Goal: Task Accomplishment & Management: Manage account settings

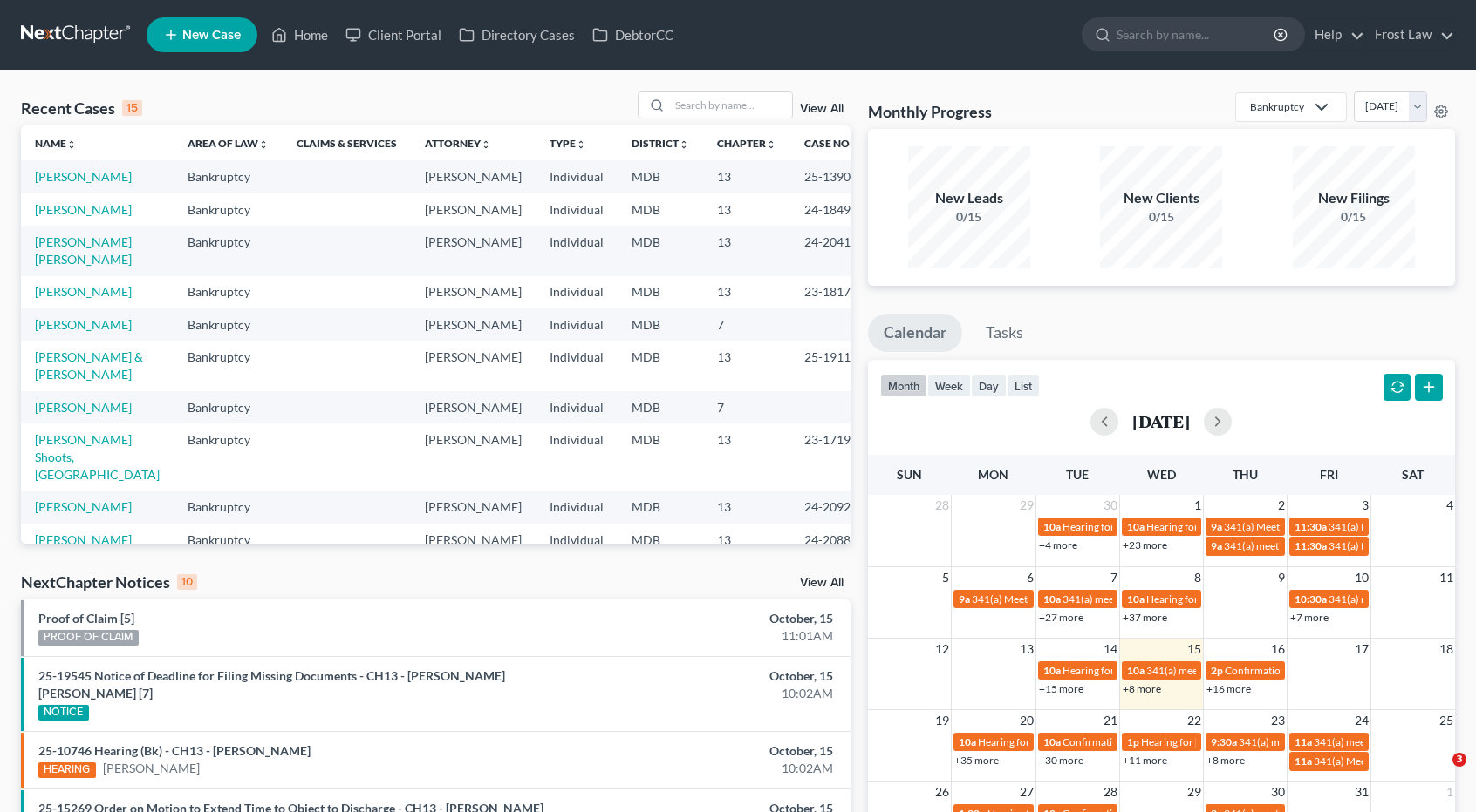
click at [99, 29] on link at bounding box center [77, 35] width 111 height 31
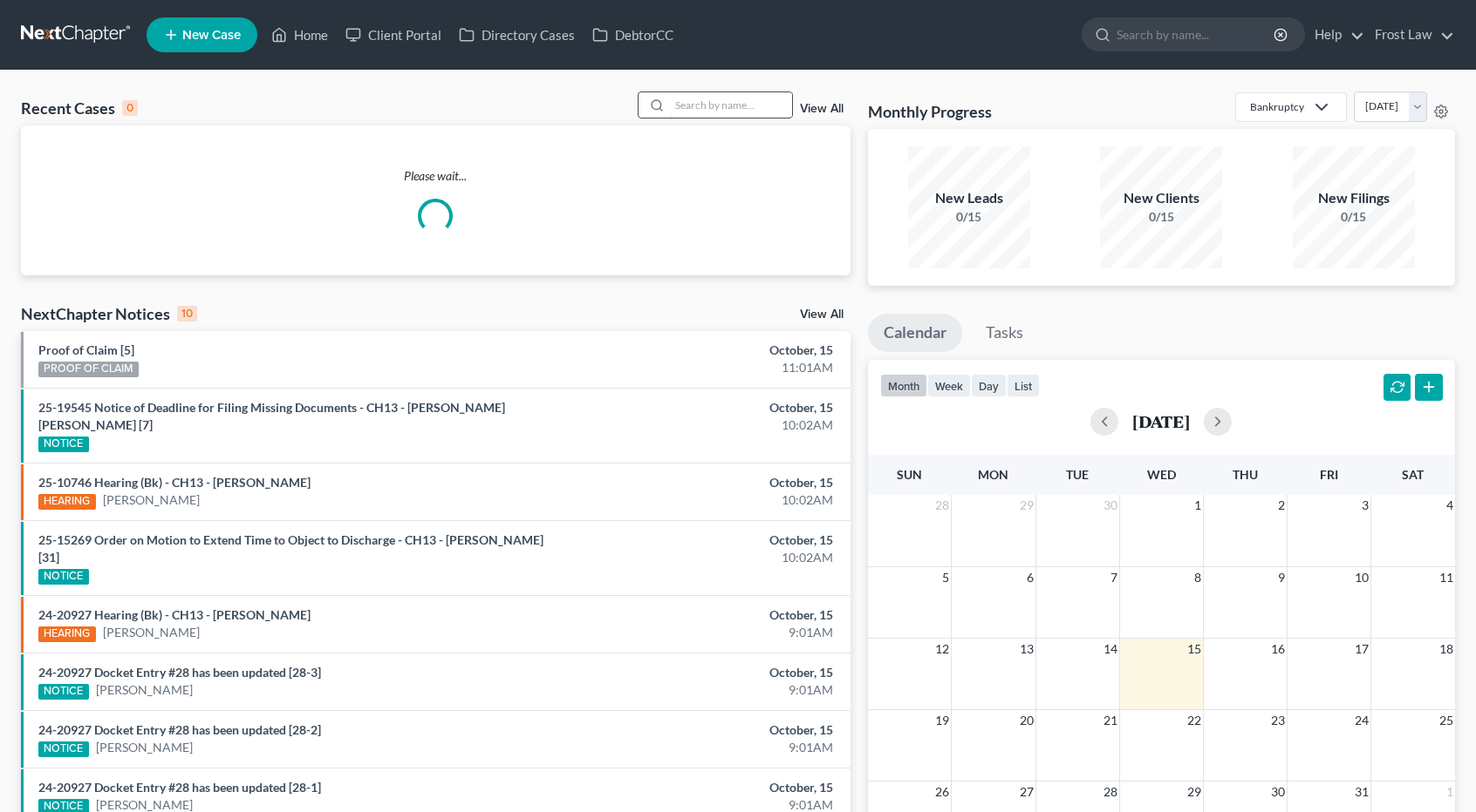
click at [697, 102] on input "search" at bounding box center [731, 105] width 122 height 26
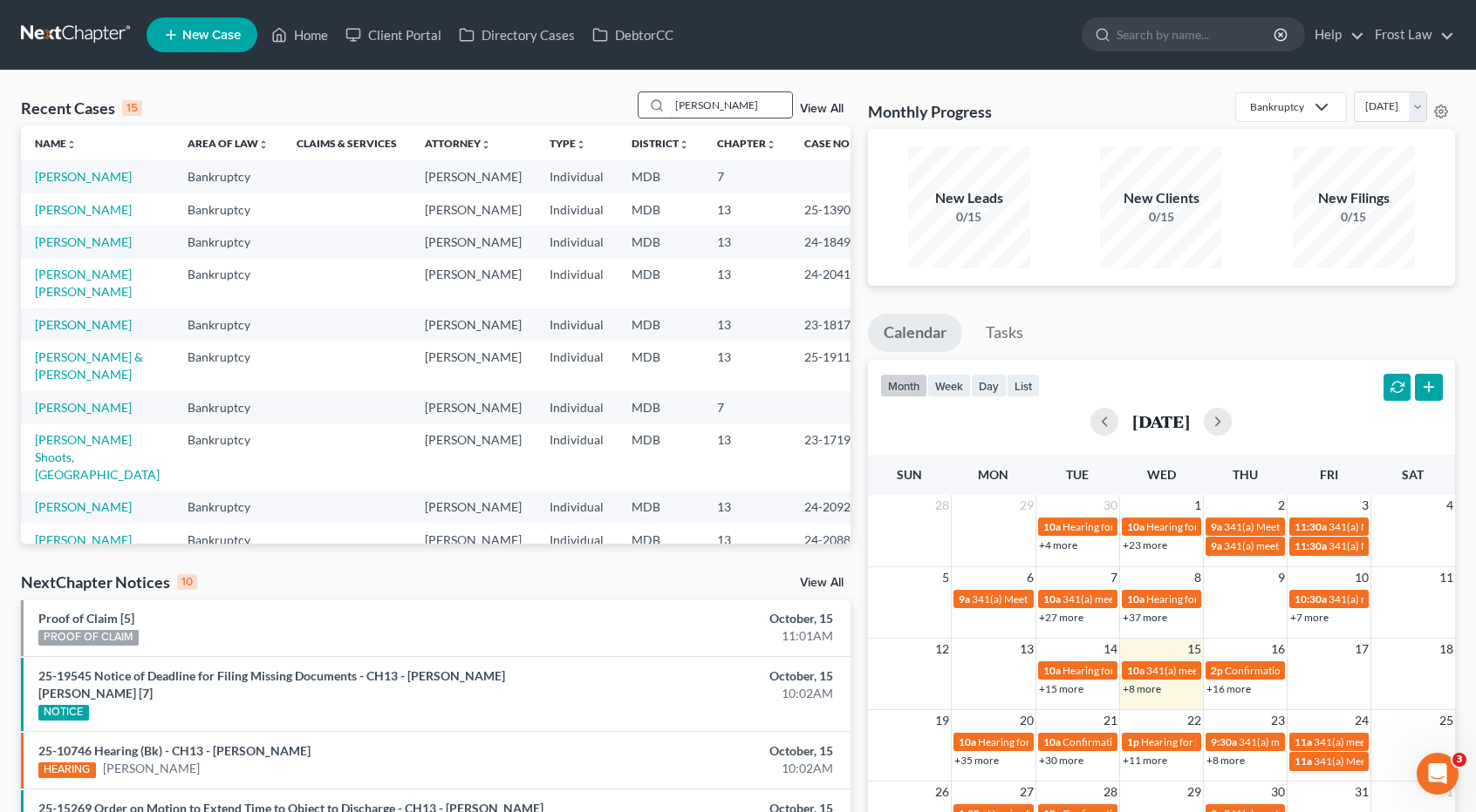
type input "[PERSON_NAME]"
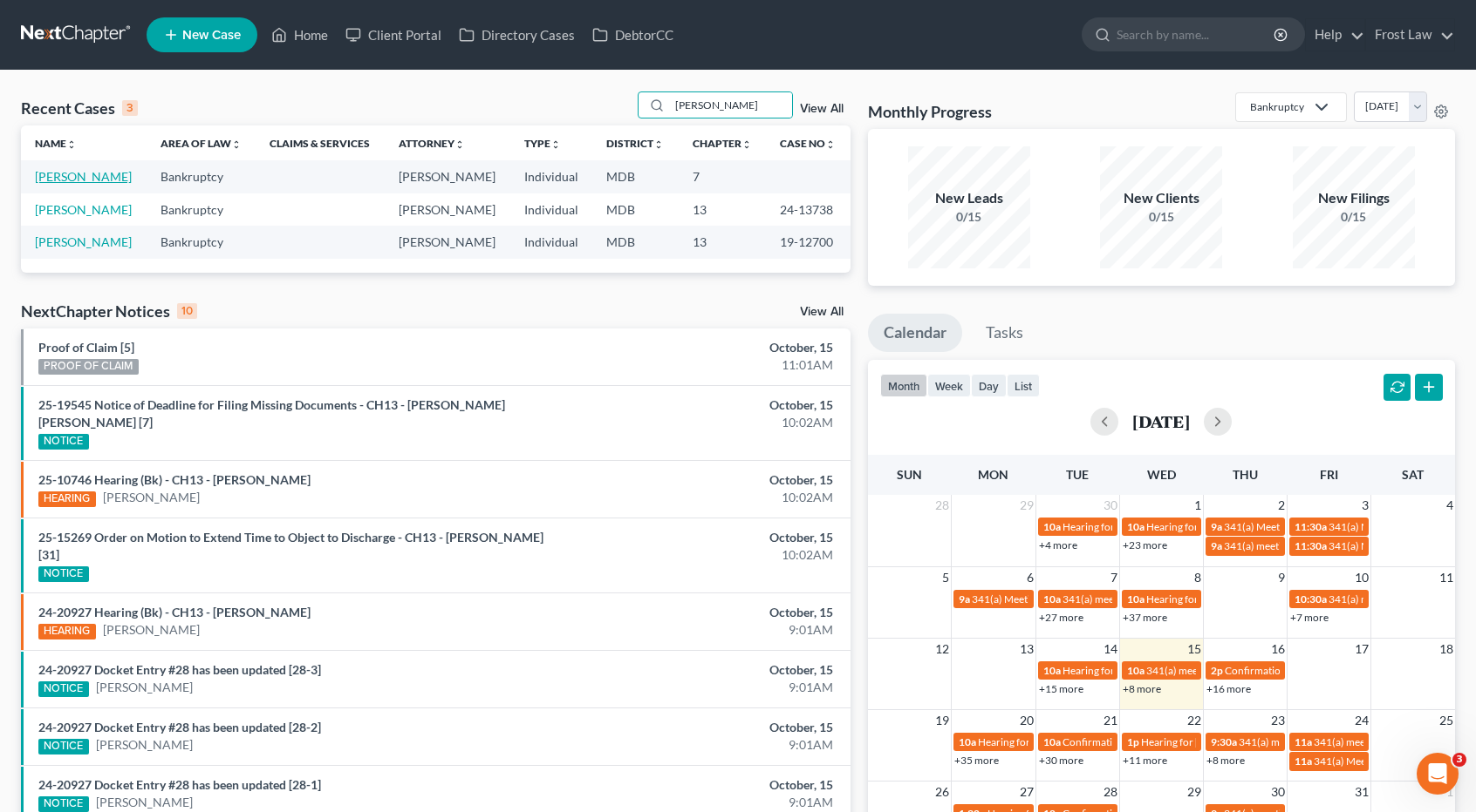
click at [97, 174] on link "[PERSON_NAME]" at bounding box center [83, 176] width 97 height 15
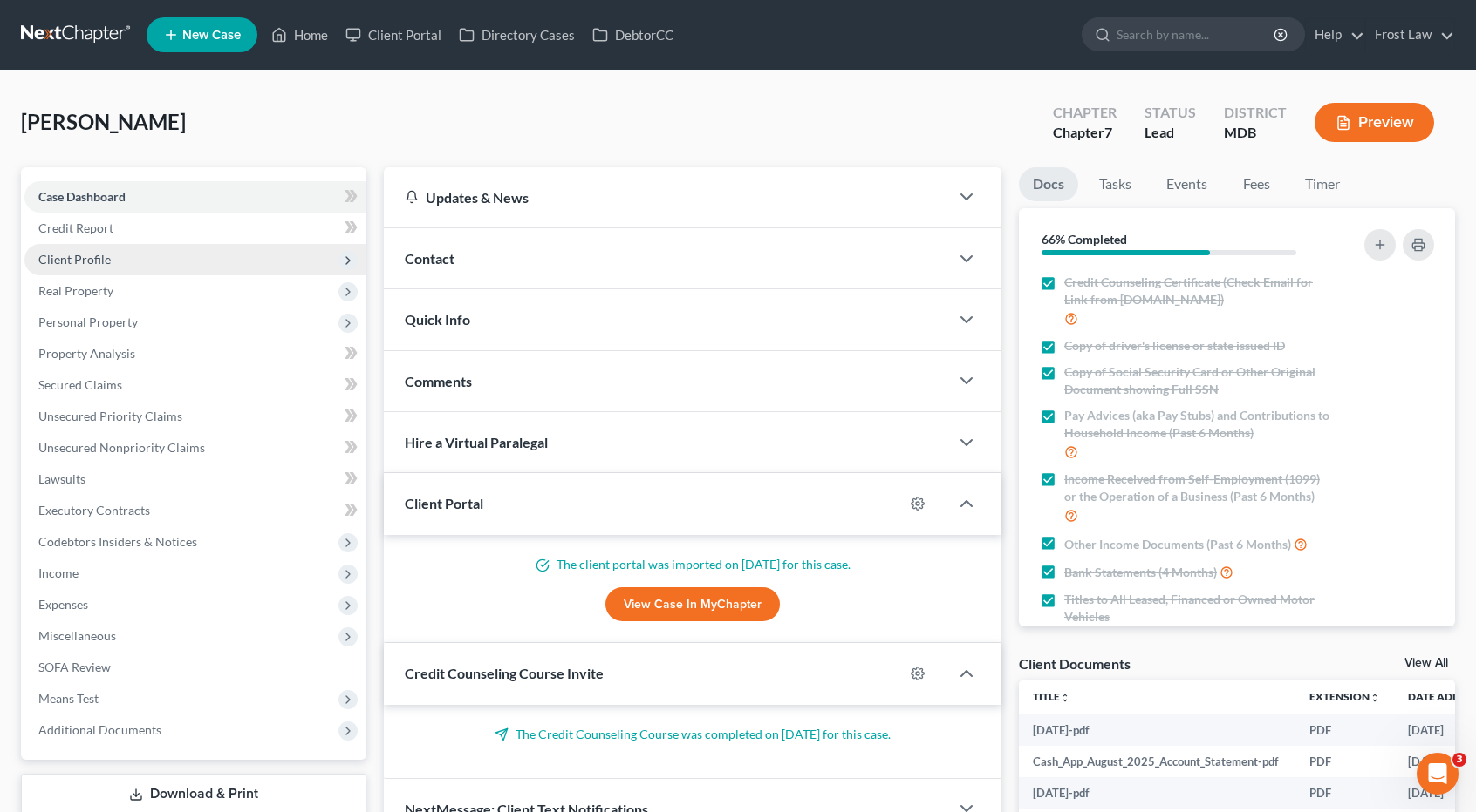
click at [107, 254] on span "Client Profile" at bounding box center [74, 259] width 72 height 15
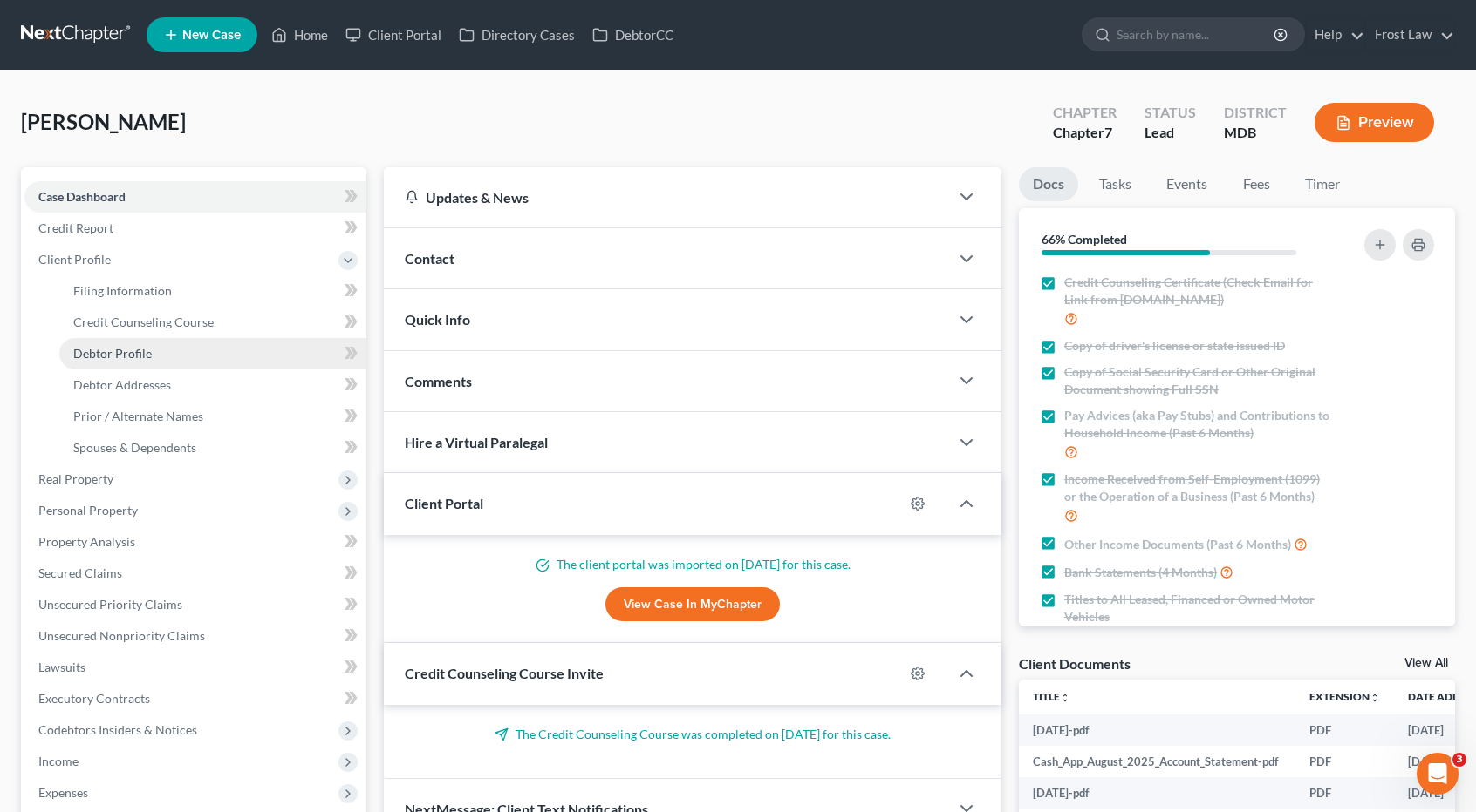
click at [115, 348] on span "Debtor Profile" at bounding box center [112, 353] width 79 height 15
select select "0"
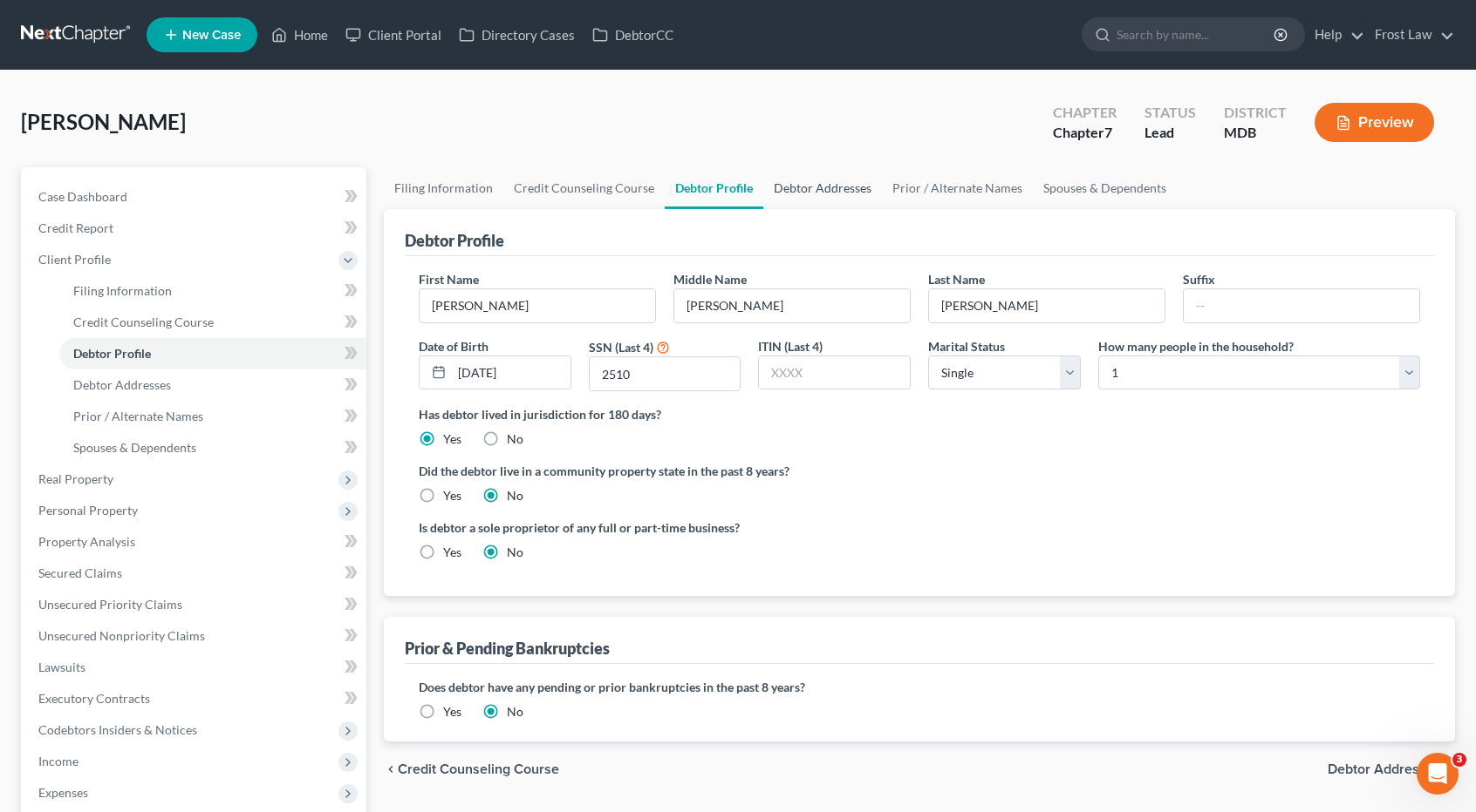
click at [817, 192] on link "Debtor Addresses" at bounding box center [822, 188] width 119 height 42
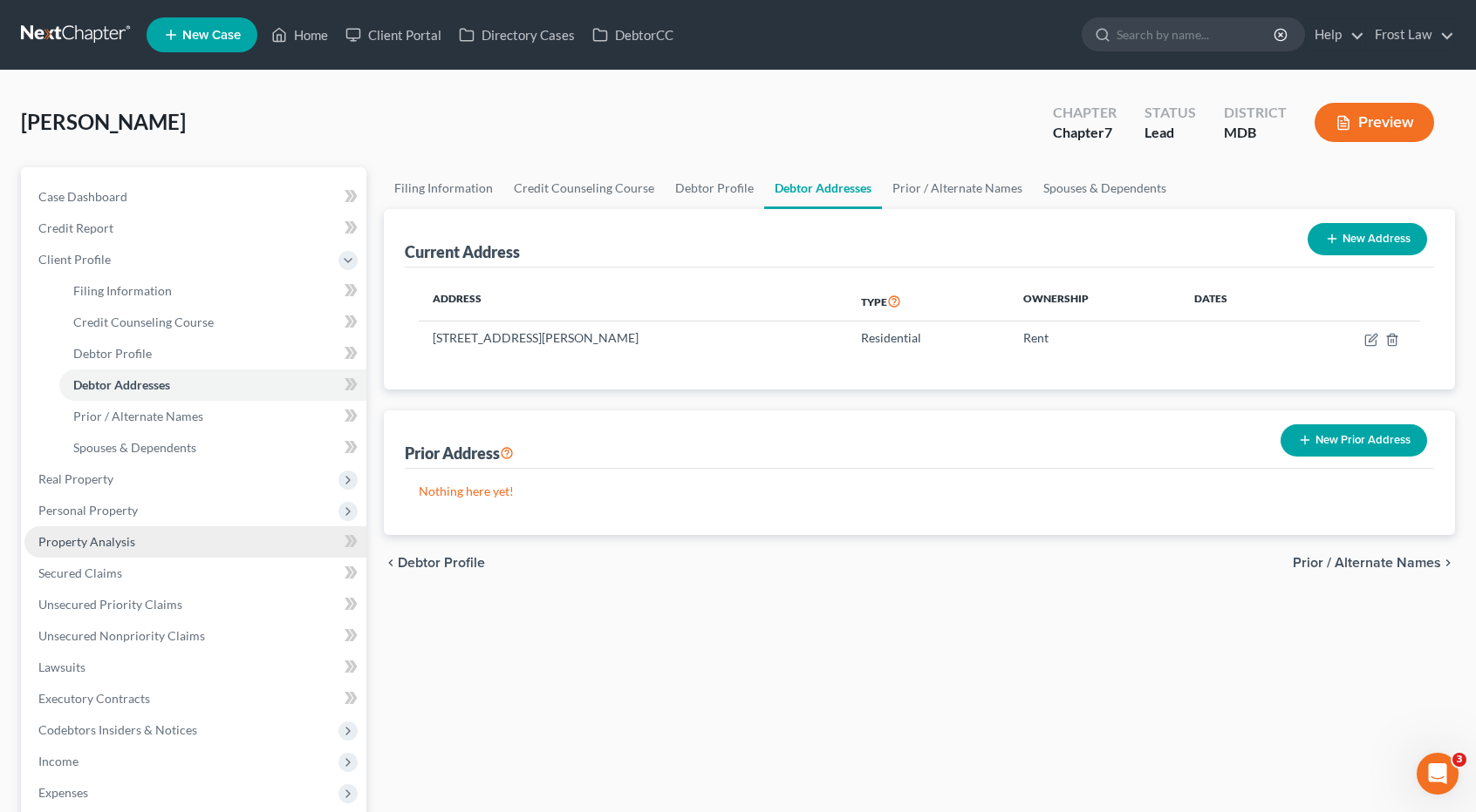
click at [122, 540] on span "Property Analysis" at bounding box center [87, 542] width 97 height 15
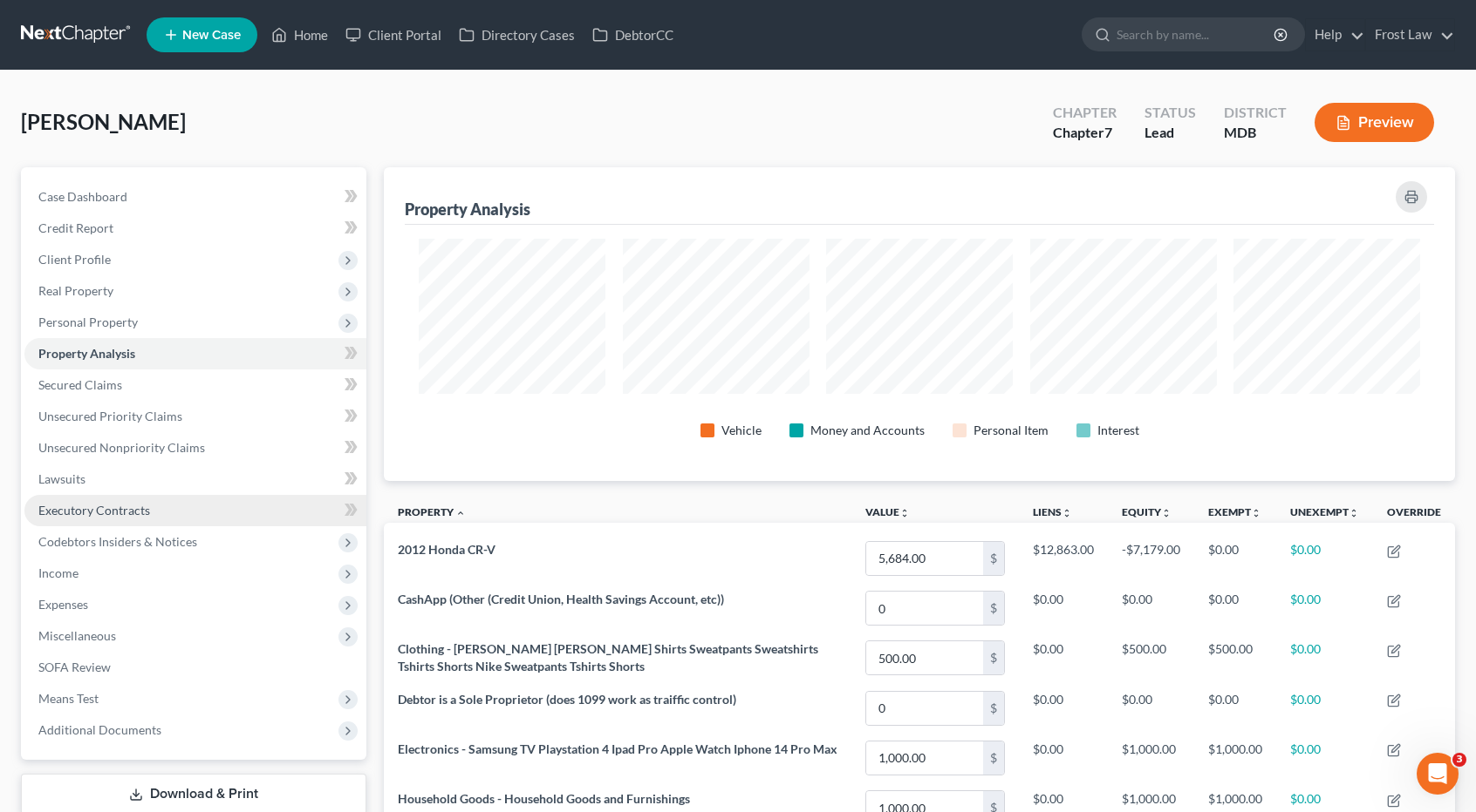
scroll to position [313, 1071]
click at [68, 33] on link at bounding box center [77, 35] width 111 height 31
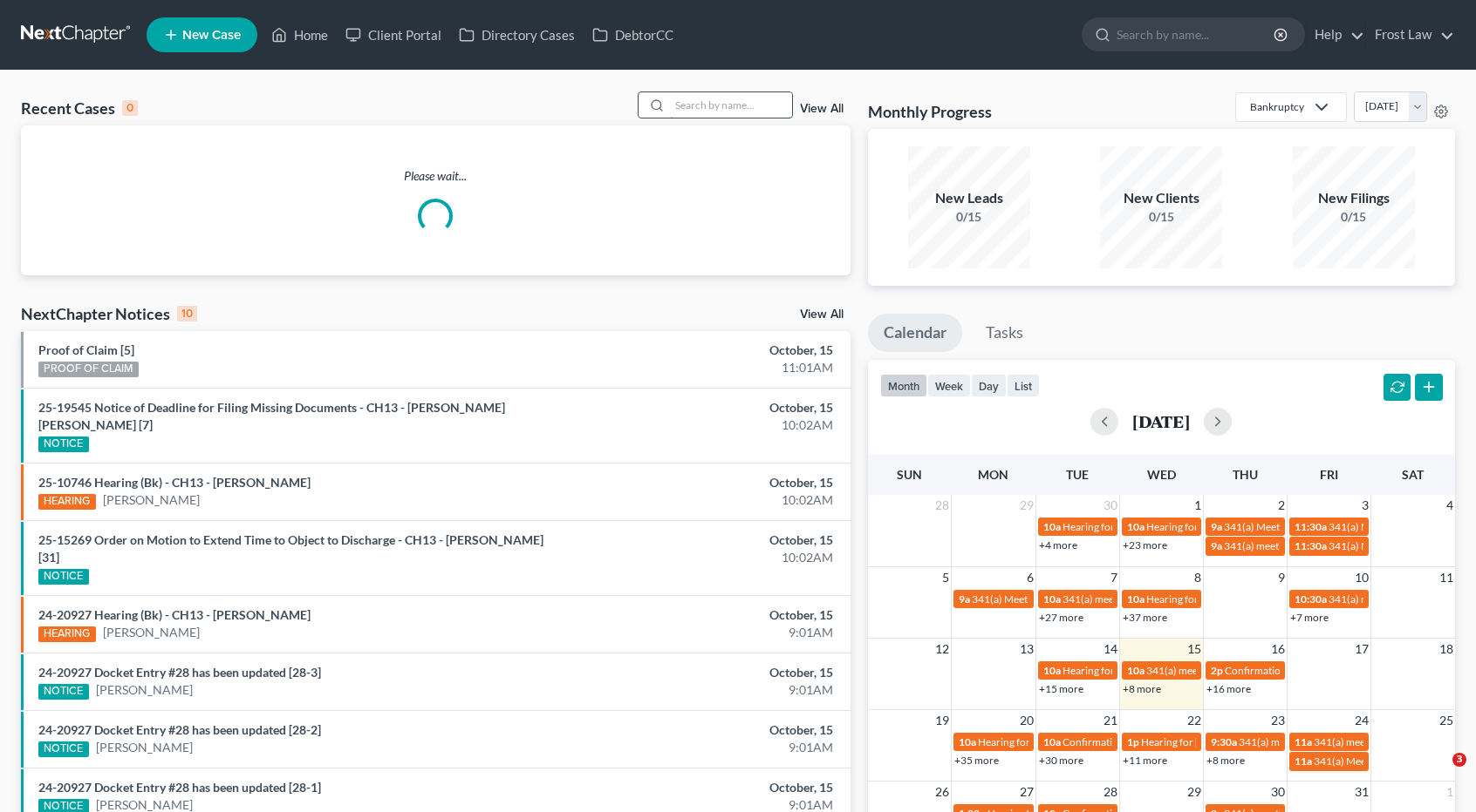
click at [707, 116] on input "search" at bounding box center [731, 105] width 122 height 26
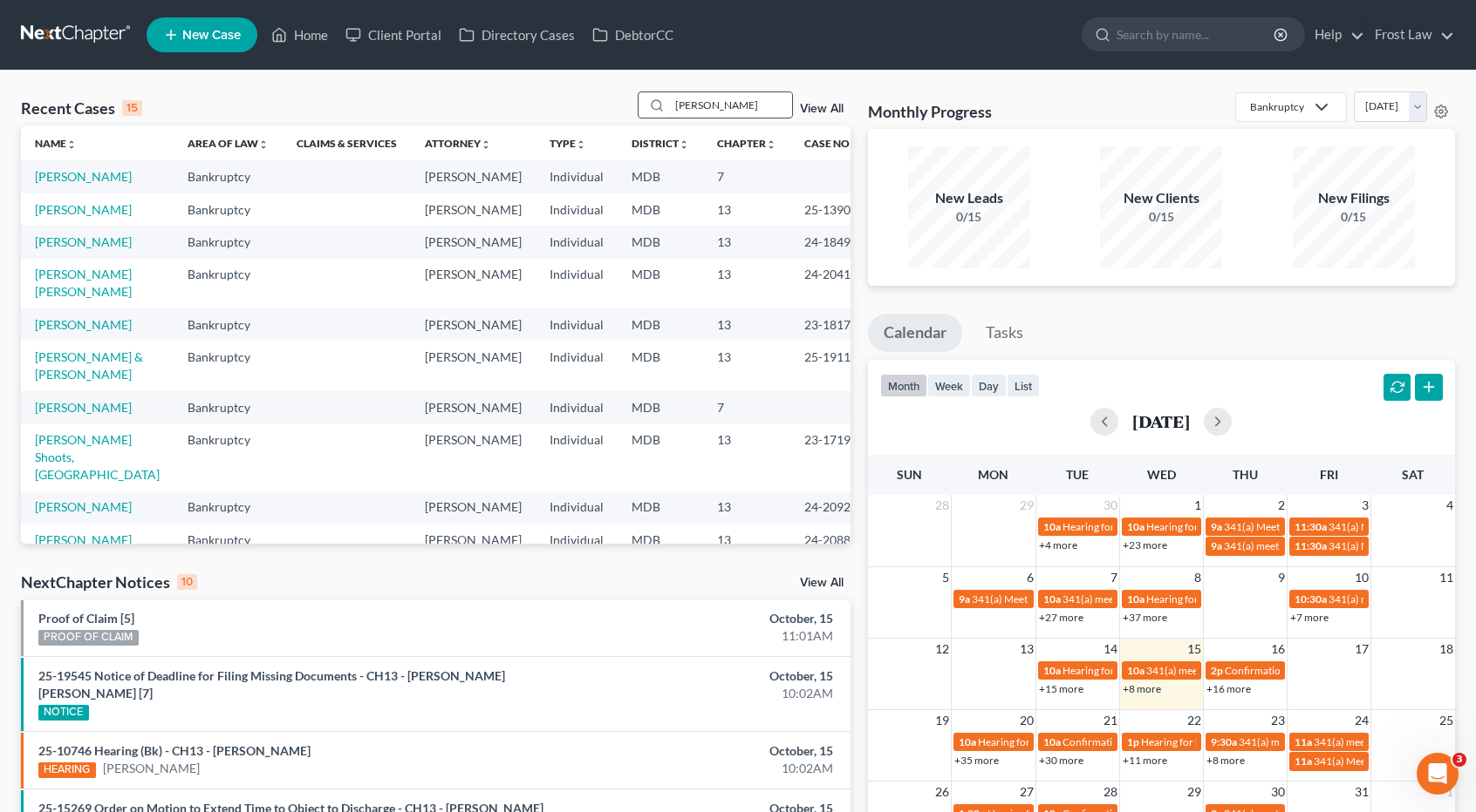
type input "goldson"
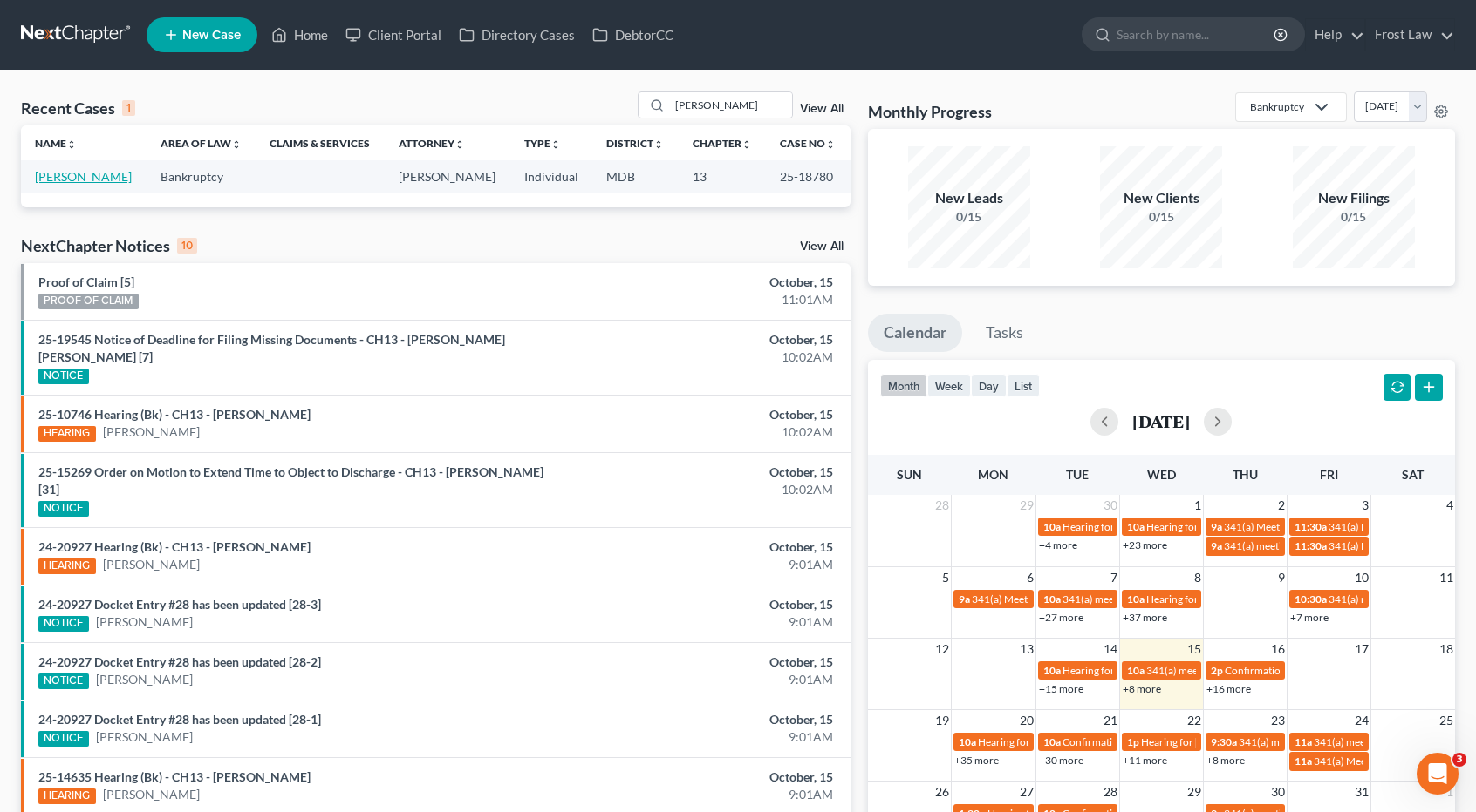
click at [71, 176] on link "Goldson, Julia" at bounding box center [83, 176] width 97 height 15
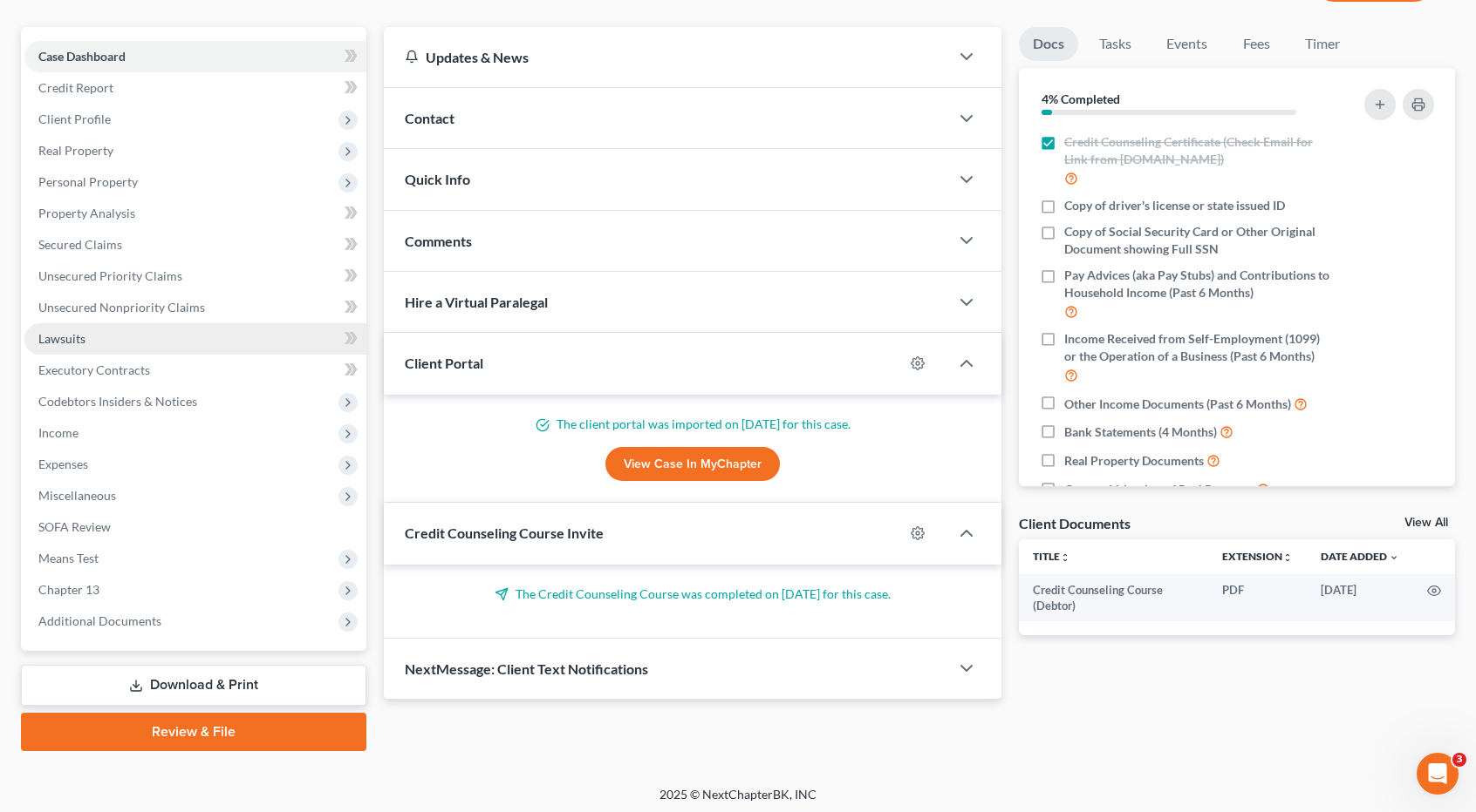
scroll to position [143, 0]
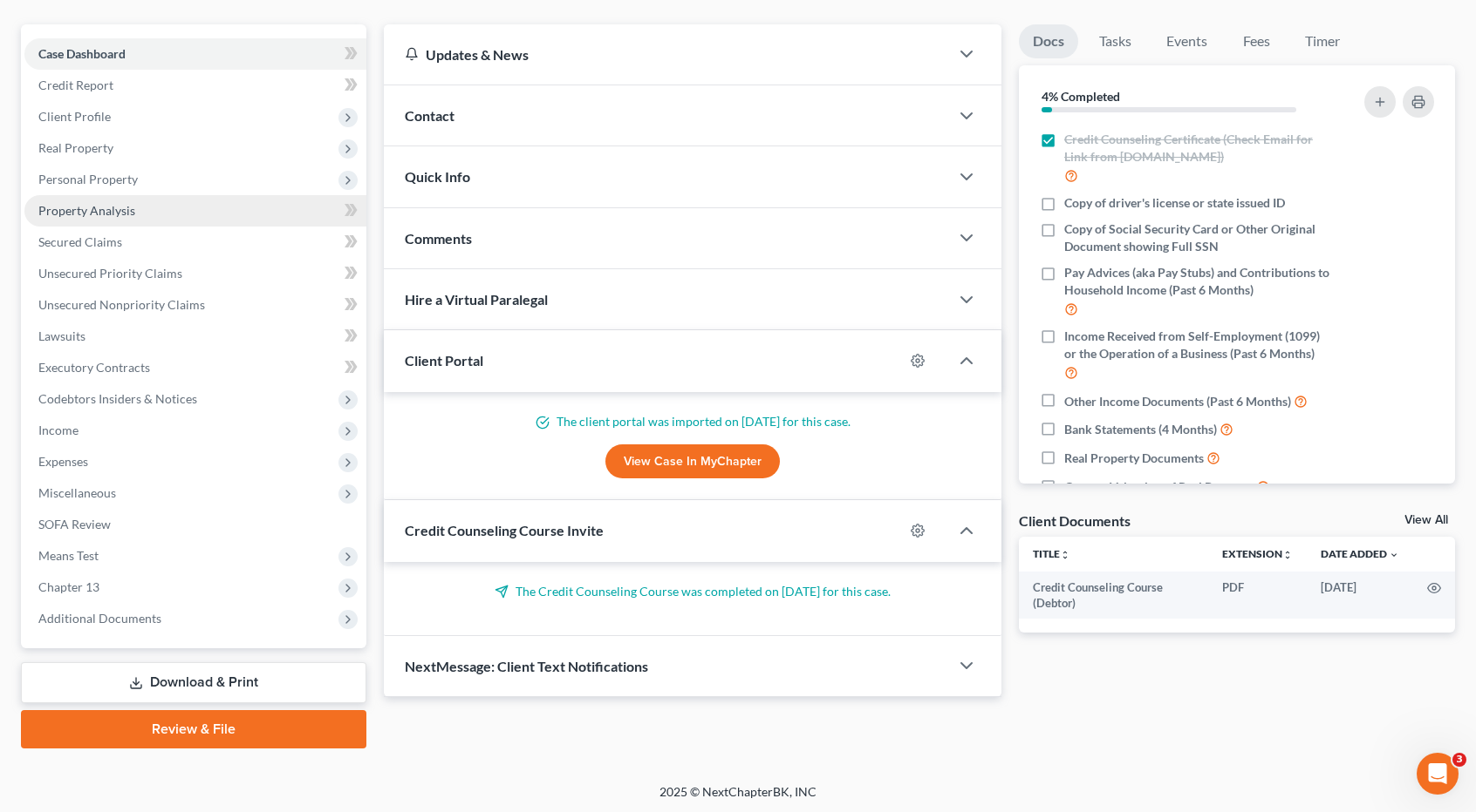
click at [122, 206] on span "Property Analysis" at bounding box center [87, 211] width 97 height 15
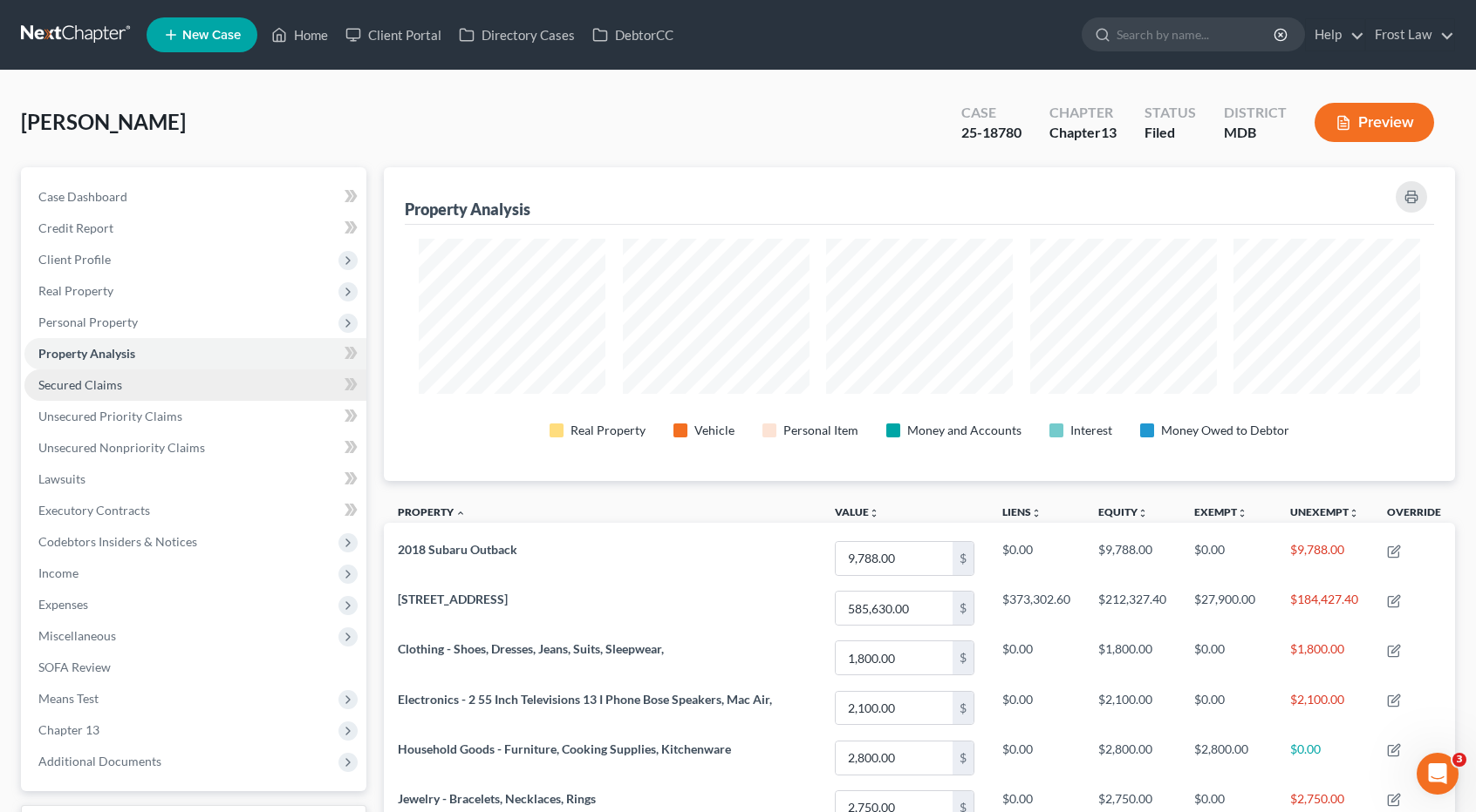
click at [159, 388] on link "Secured Claims" at bounding box center [195, 385] width 342 height 31
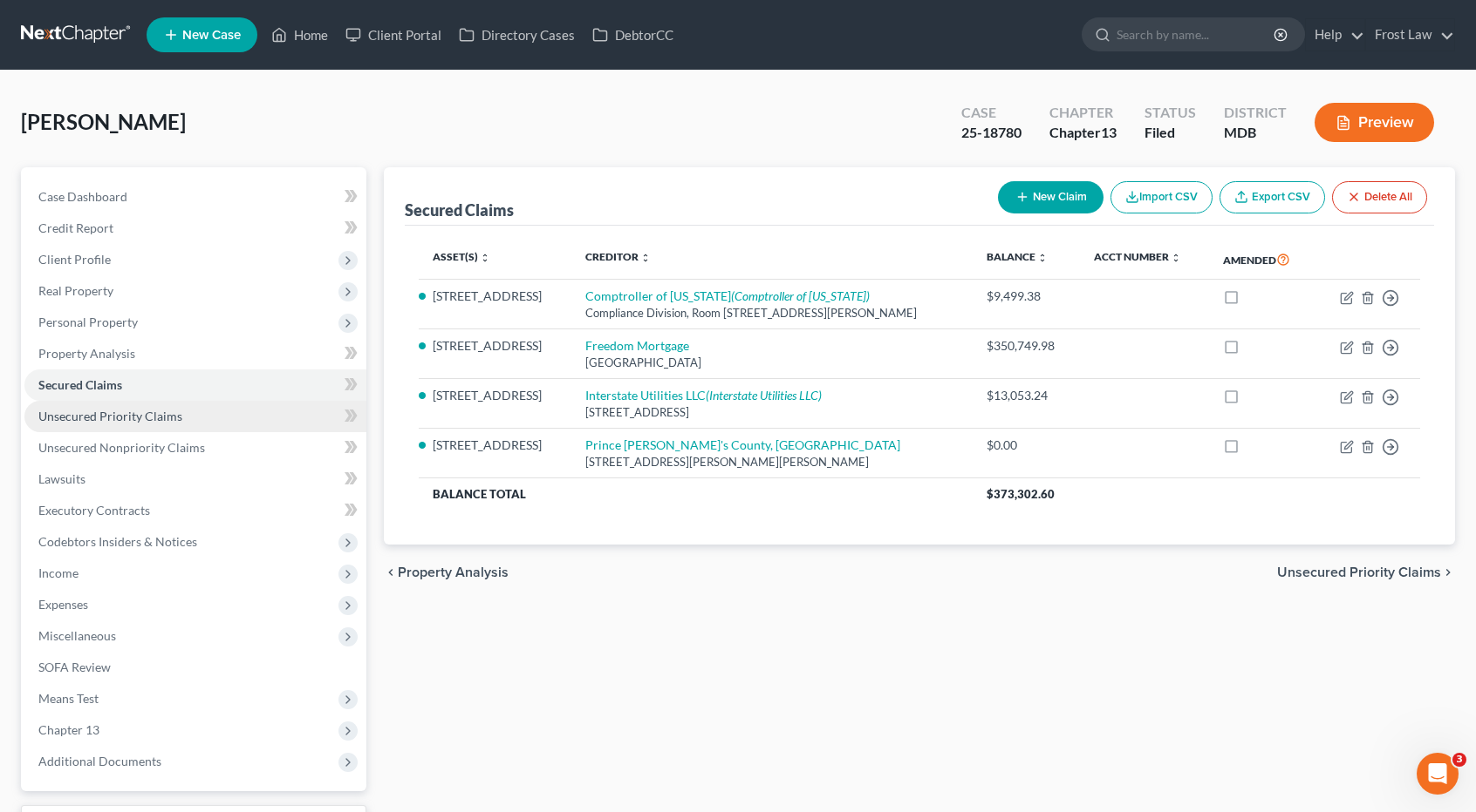
click at [200, 401] on link "Unsecured Priority Claims" at bounding box center [195, 416] width 342 height 31
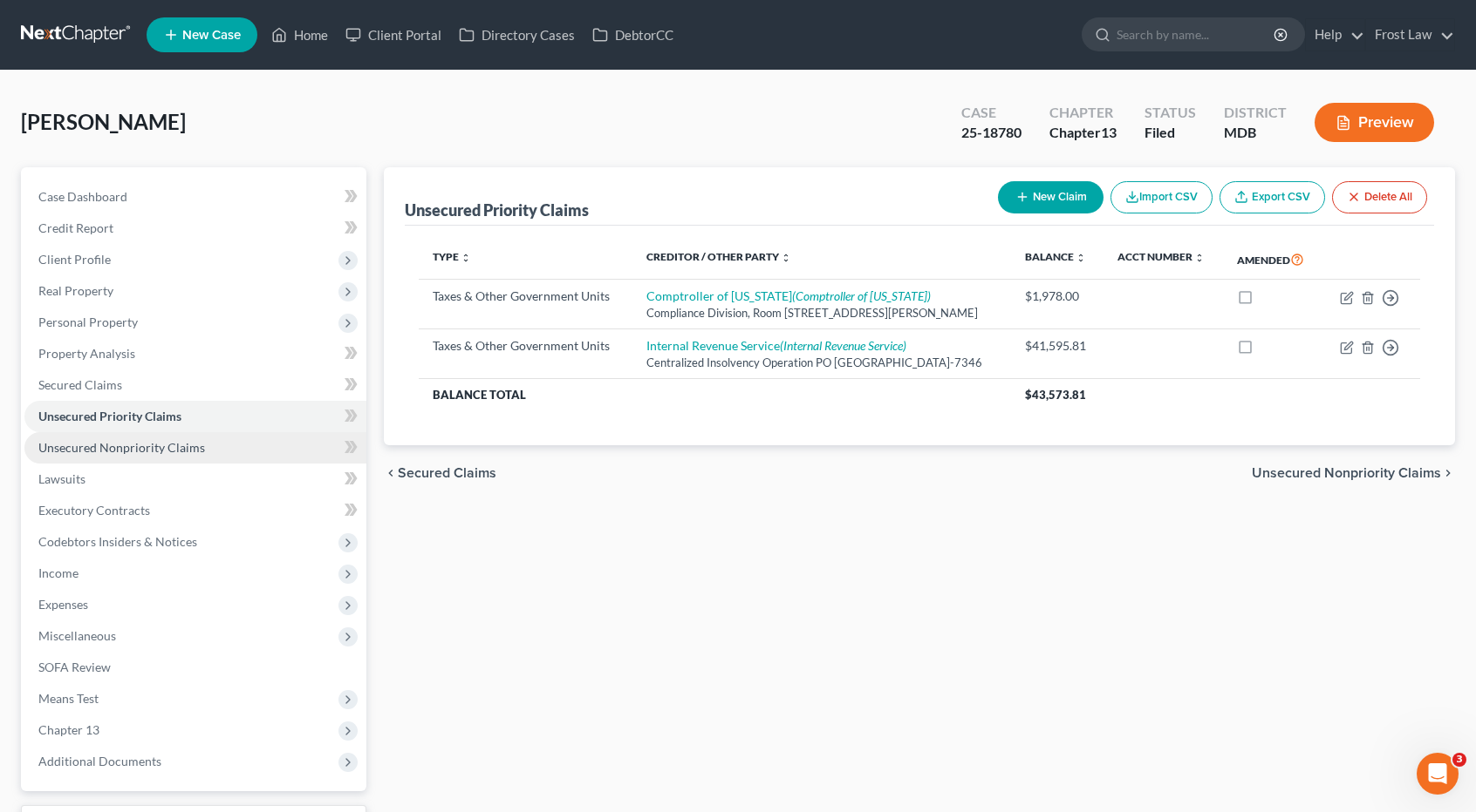
click at [190, 442] on span "Unsecured Nonpriority Claims" at bounding box center [121, 447] width 166 height 15
